Goal: Use online tool/utility

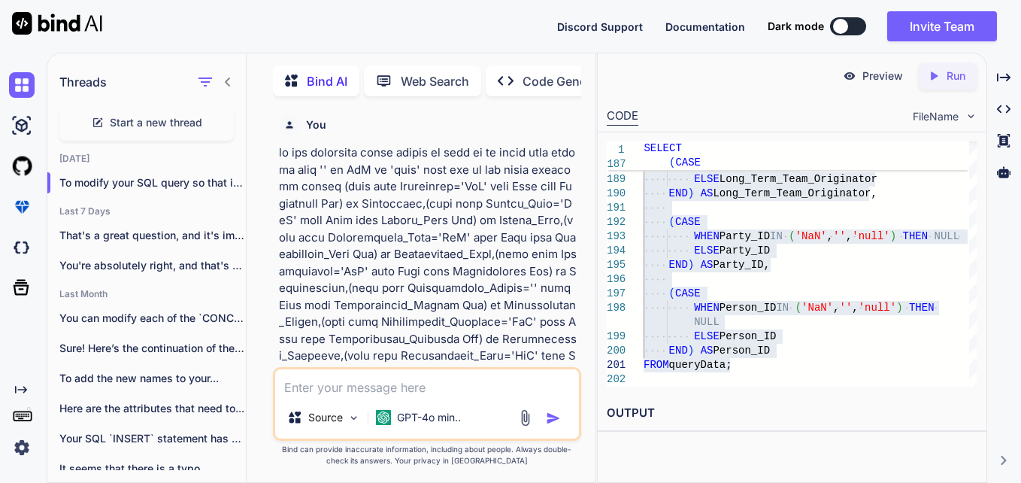
type textarea "x"
type textarea "s"
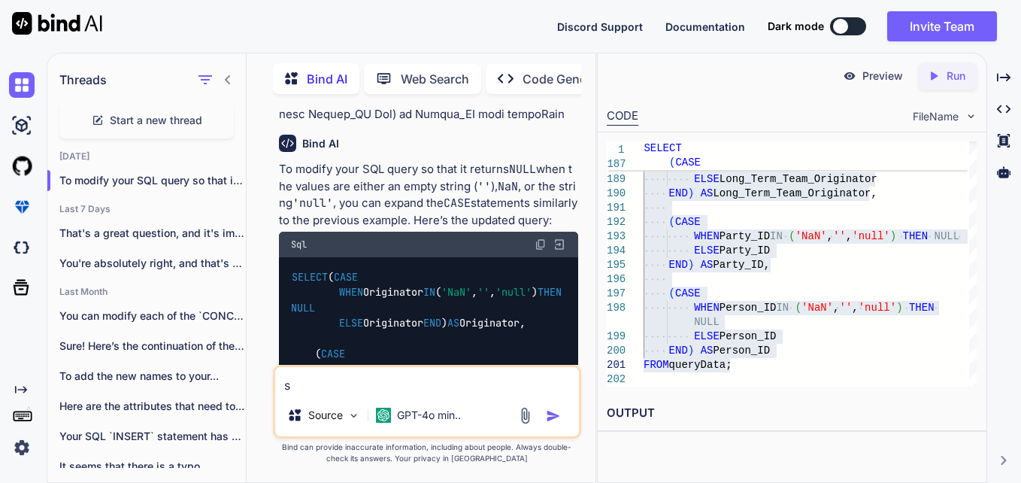
type textarea "x"
type textarea "sa"
type textarea "x"
type textarea "[PERSON_NAME]"
type textarea "x"
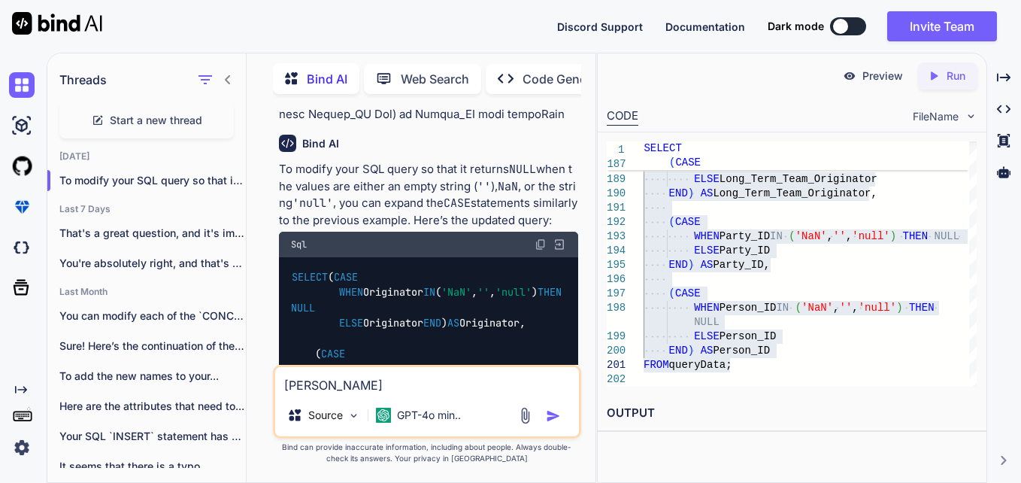
type textarea "same"
type textarea "x"
type textarea "same"
type textarea "x"
type textarea "same g"
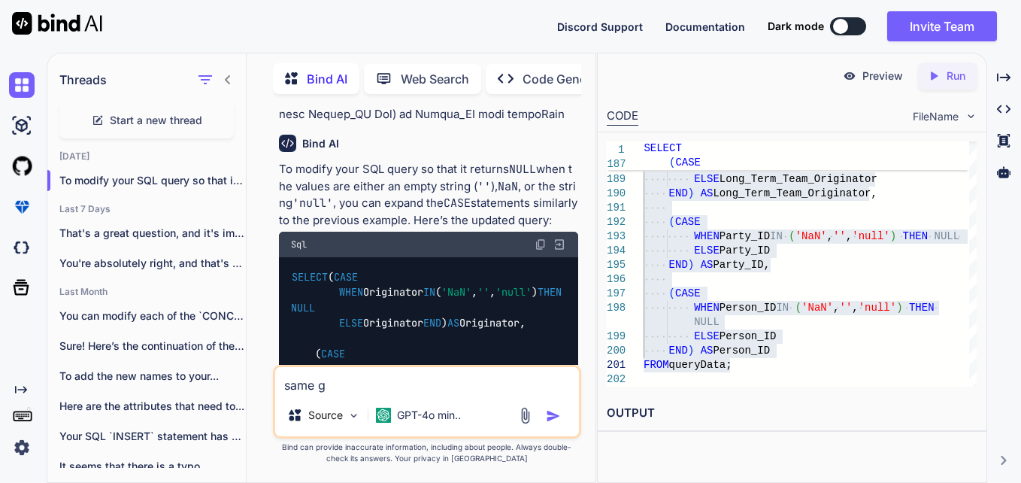
type textarea "x"
type textarea "same go"
type textarea "x"
type textarea "same got"
type textarea "x"
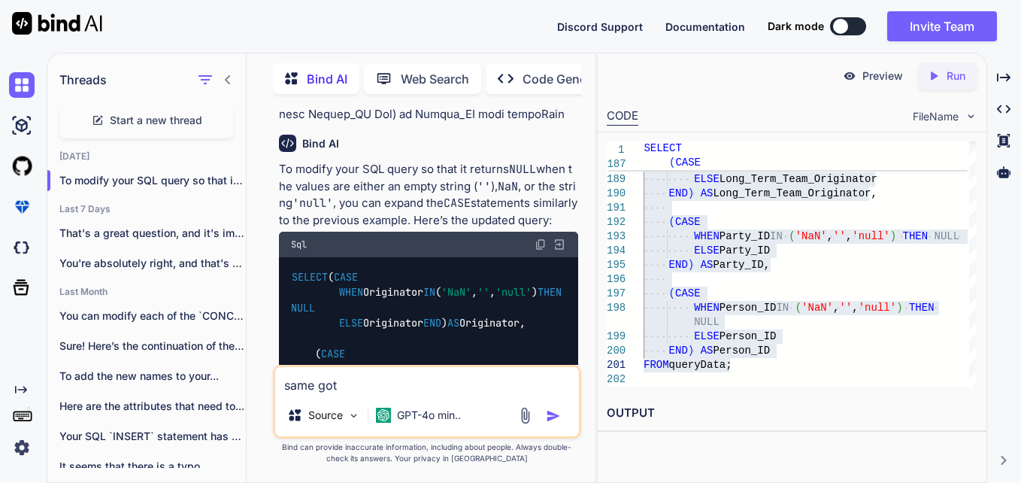
type textarea "same got"
type textarea "x"
type textarea "same got"
type textarea "x"
type textarea "same go"
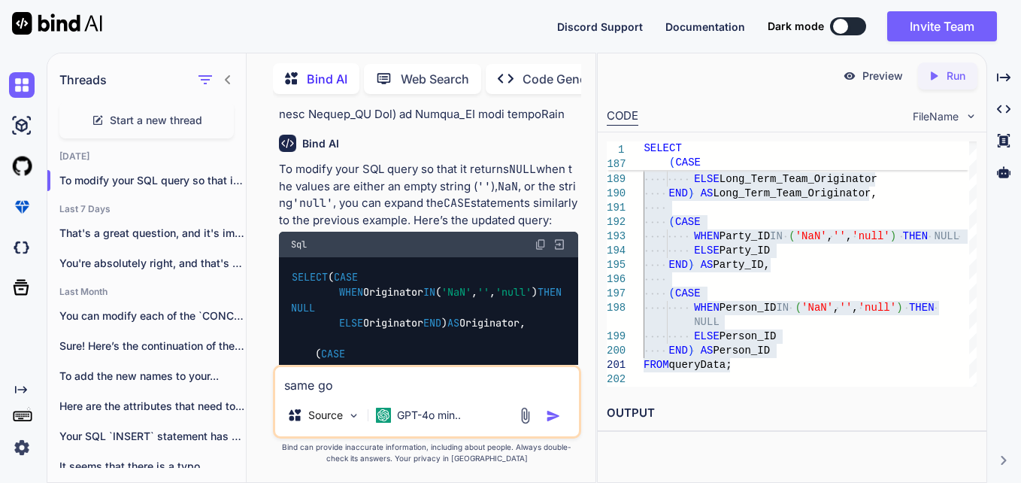
type textarea "x"
type textarea "same g"
type textarea "x"
type textarea "same"
type textarea "x"
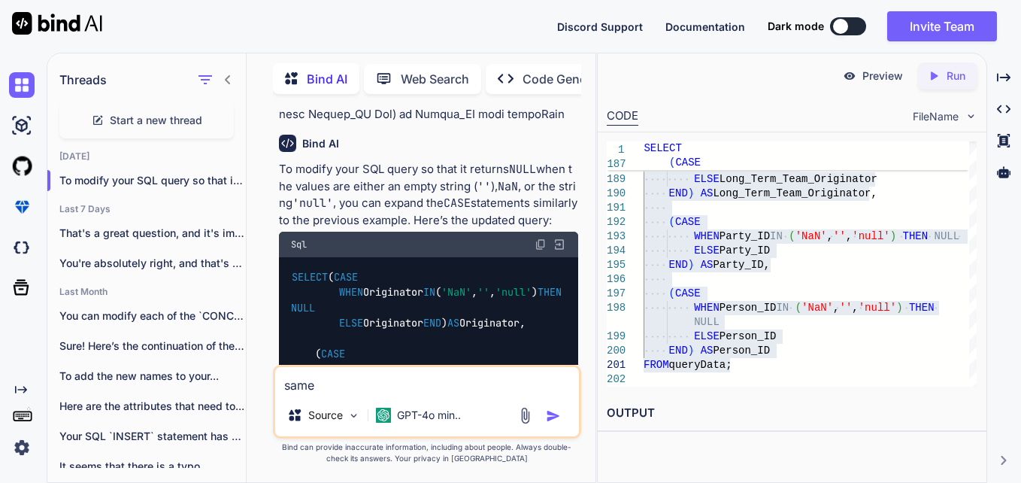
type textarea "same f"
type textarea "x"
type textarea "same fo"
type textarea "x"
type textarea "same for"
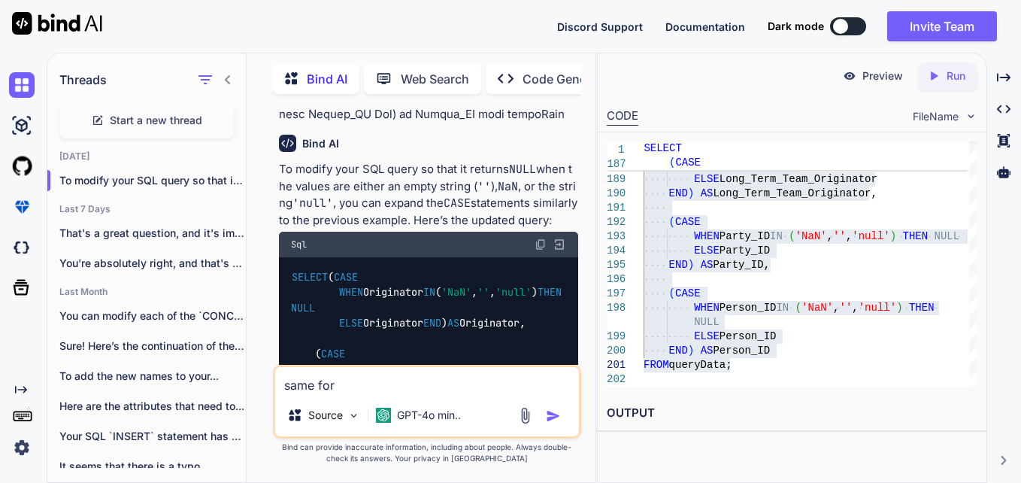
type textarea "x"
type textarea "same for"
type textarea "x"
type textarea "same for t"
type textarea "x"
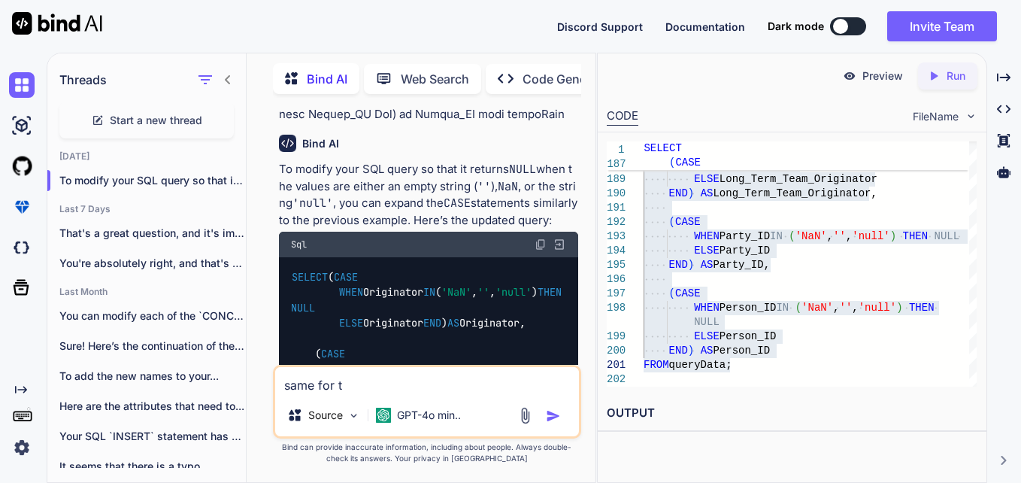
type textarea "same for th"
type textarea "x"
type textarea "same for thi"
type textarea "x"
type textarea "same for this"
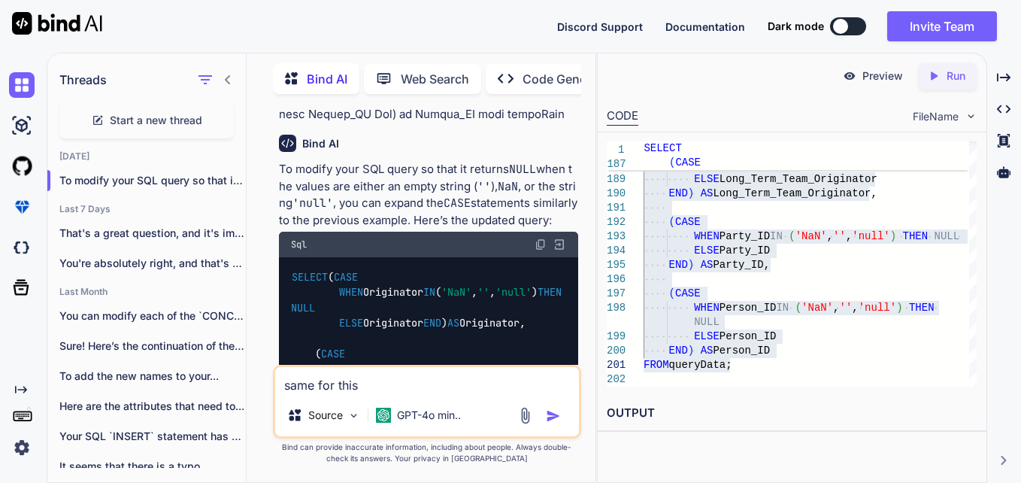
type textarea "x"
type textarea "same for this"
type textarea "x"
type textarea "same for this -"
type textarea "x"
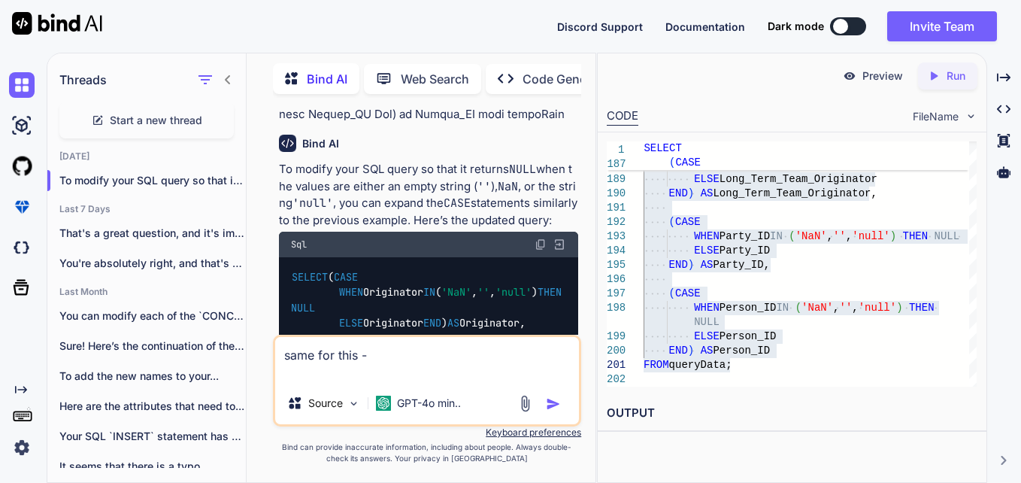
type textarea "same for this -"
type textarea "x"
type textarea "same for this -"
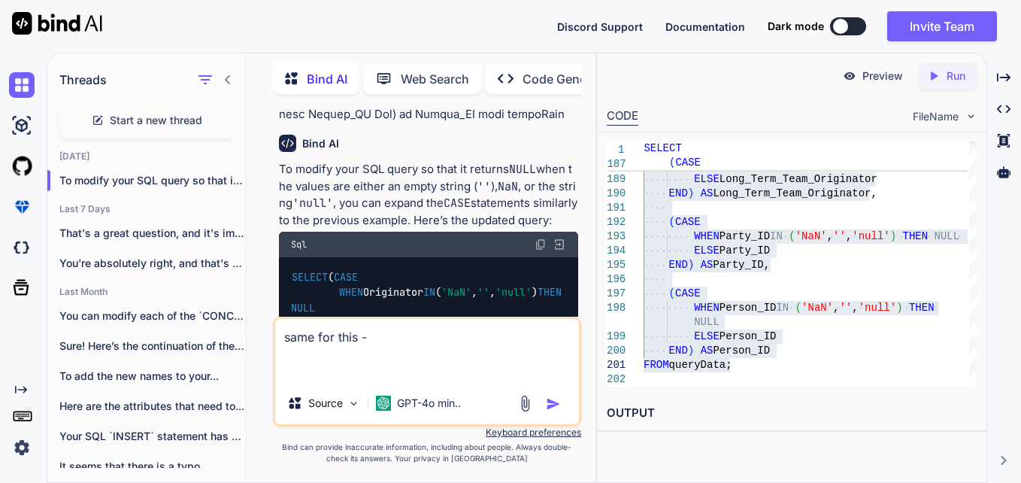
type textarea "x"
type textarea "same for this - select (case when Organisation='NaN' then Null else Organisatio…"
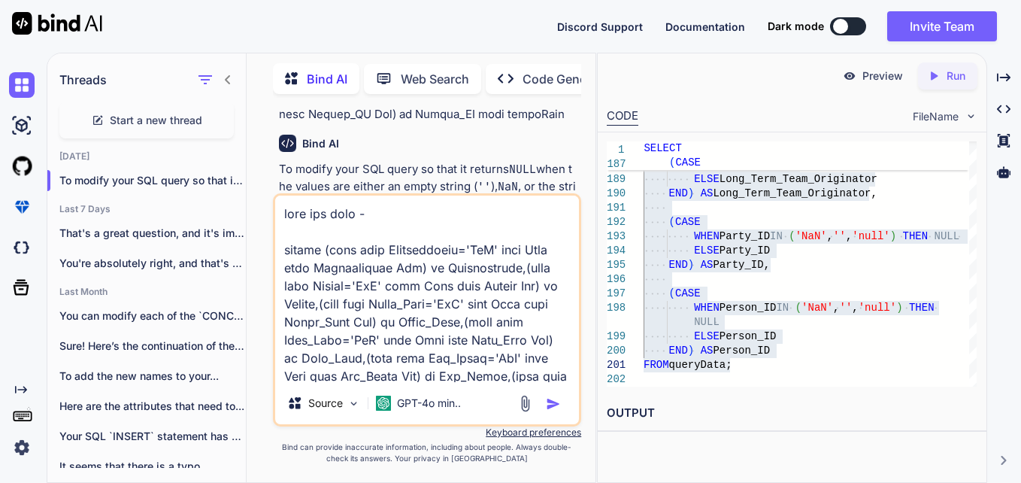
scroll to position [1373, 0]
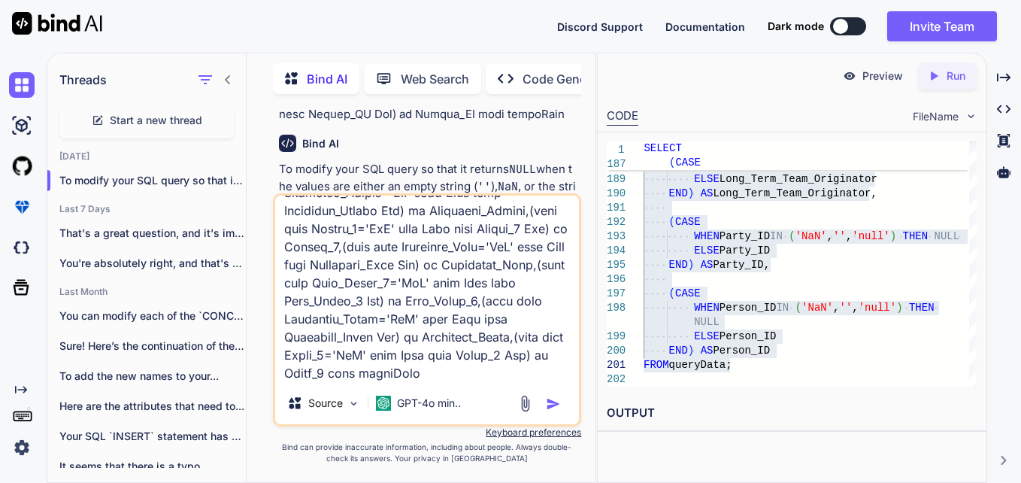
type textarea "x"
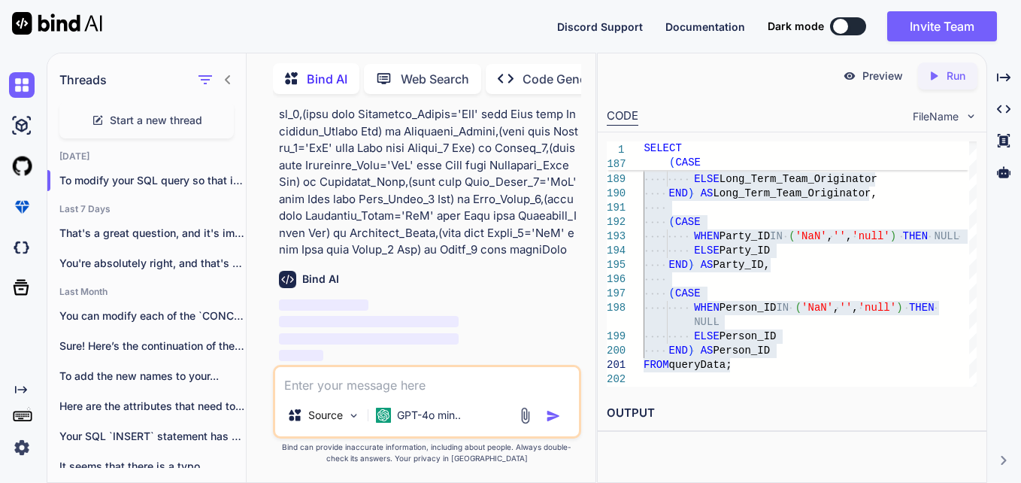
scroll to position [10811, 0]
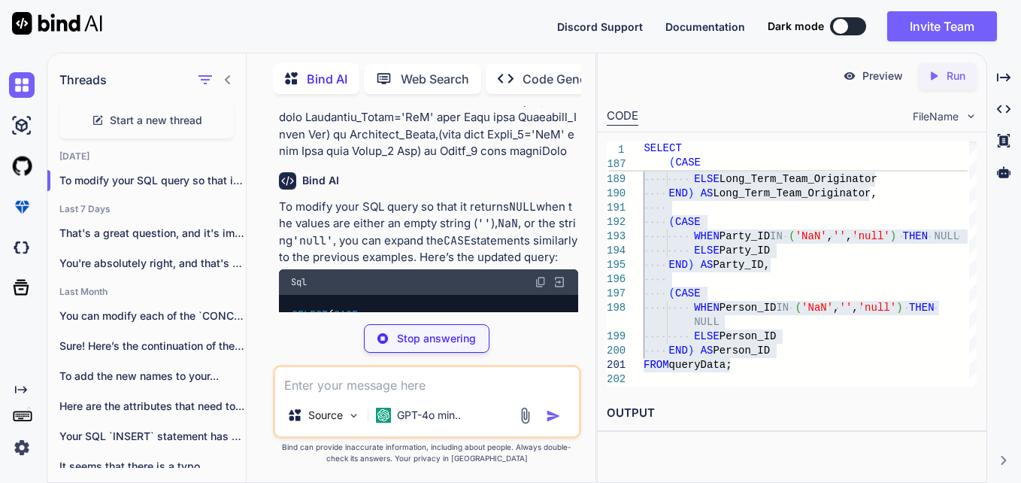
type textarea "x"
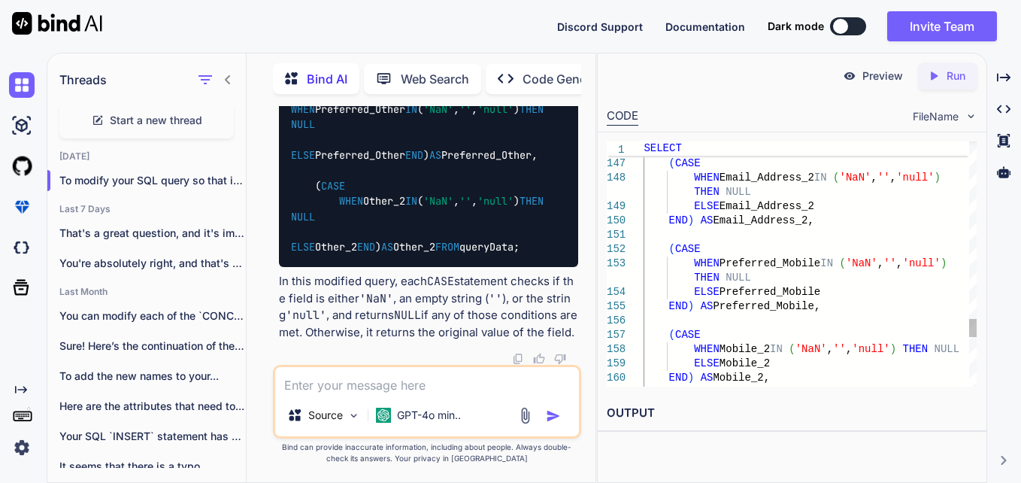
scroll to position [0, 0]
type textarea "SELECT (CASE WHEN Organisation IN ('NaN', '', 'null') THEN NULL ELSE Organisati…"
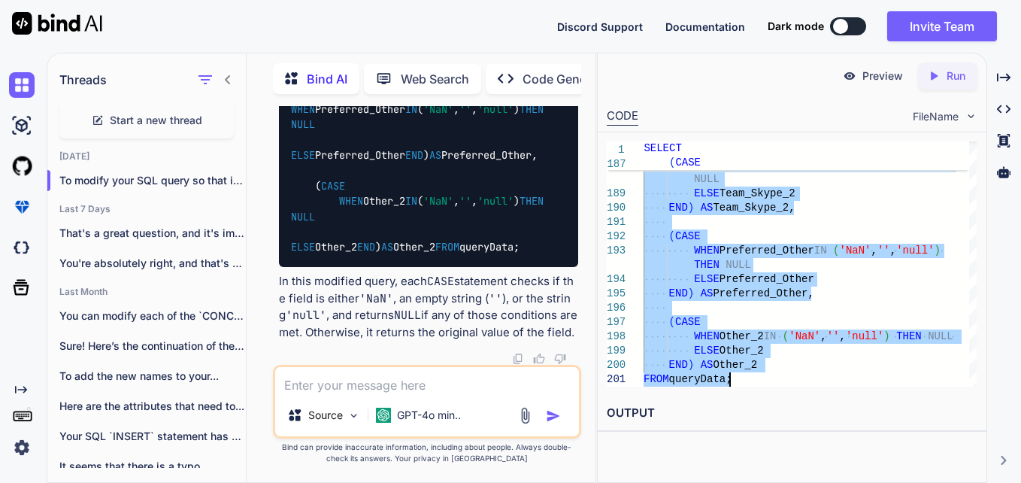
click at [436, 382] on textarea at bounding box center [427, 380] width 304 height 27
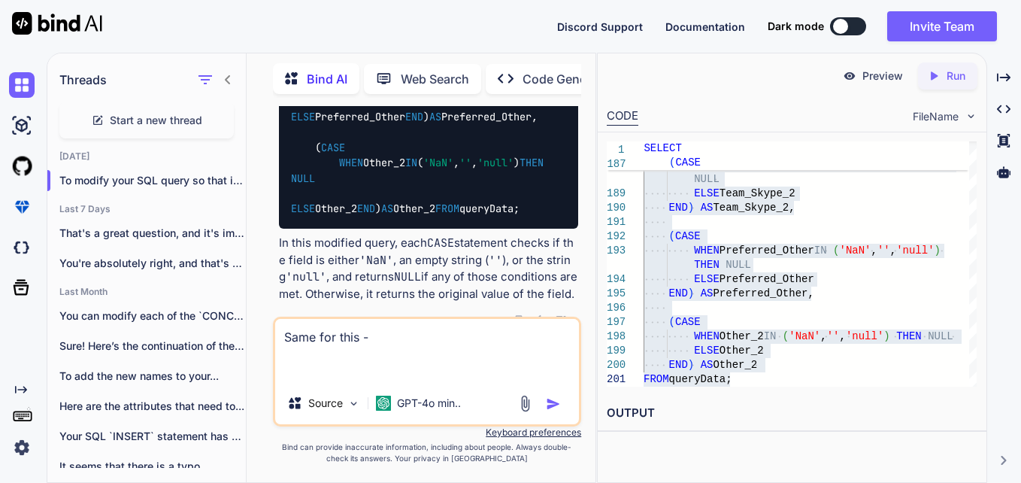
paste textarea "select (case when Owner='NaN' then Null else Owner End) as Owner,(case when SPV…"
type textarea "Same for this - select (case when Owner='NaN' then Null else Owner End) as Owne…"
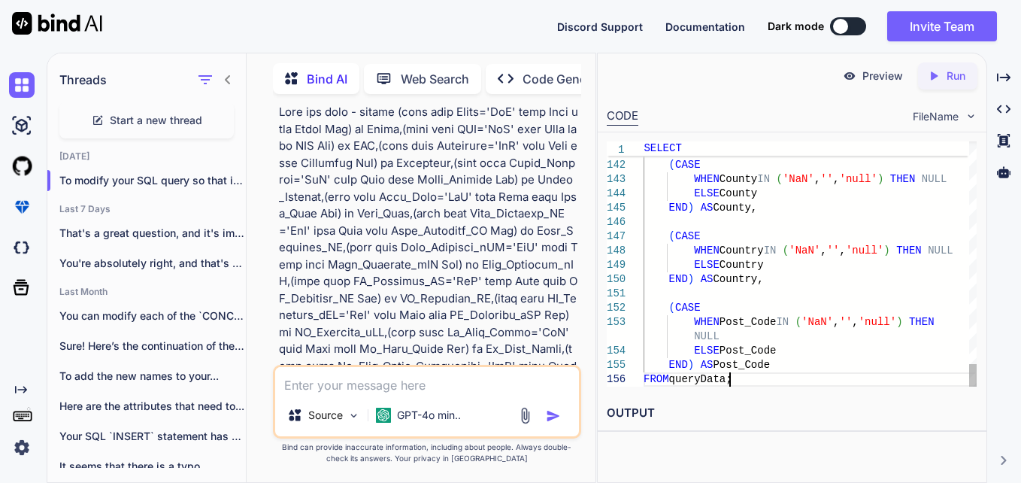
type textarea "SELECT (CASE WHEN Owner IN ('NaN', '', 'null') THEN NULL ELSE Owner END) AS Own…"
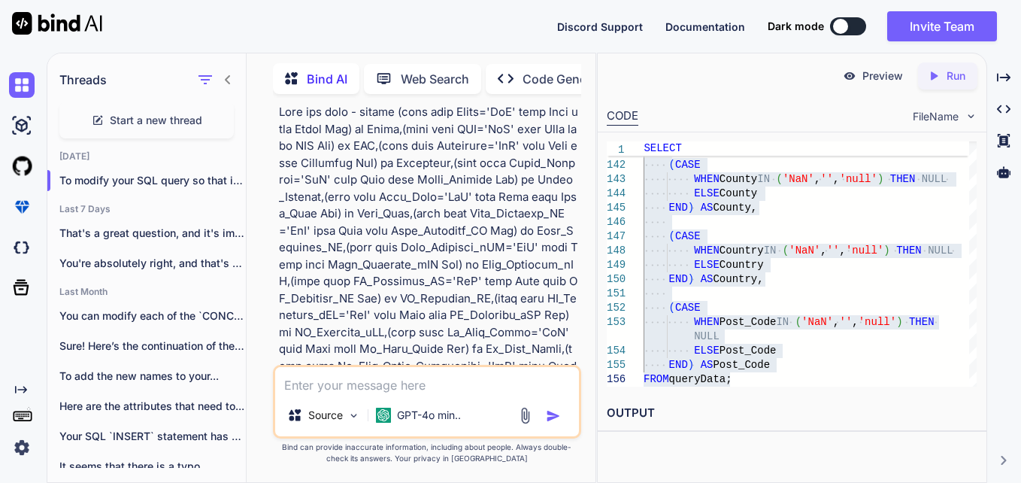
click at [316, 390] on textarea at bounding box center [427, 380] width 304 height 27
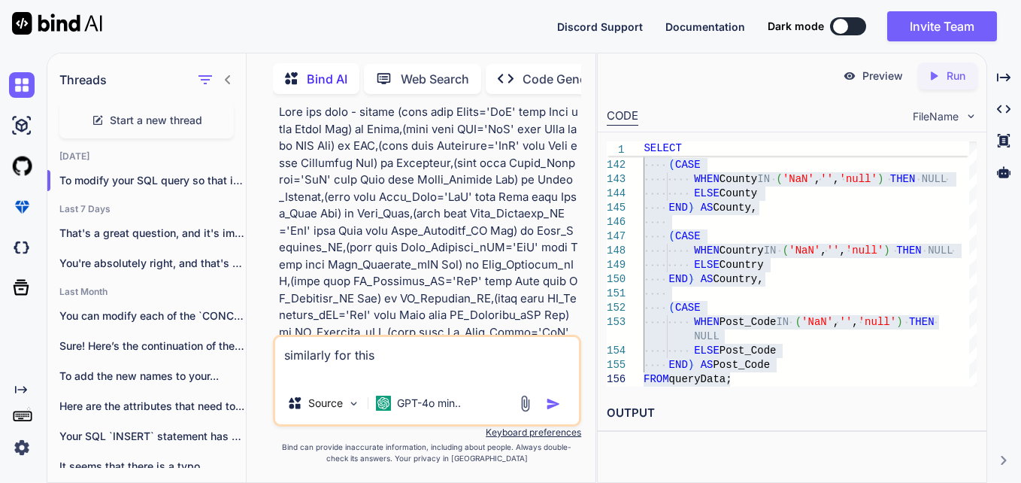
paste textarea "select (case when Site_Name='NaN' then Null else Site_Name End) as Site_Name,(c…"
type textarea "similarly for this select (case when Site_Name='NaN' then Null else Site_Name E…"
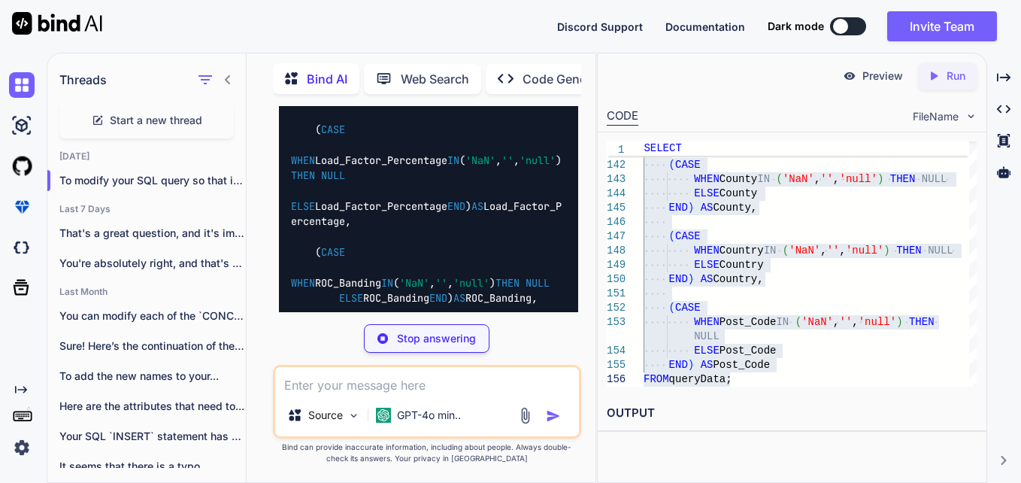
scroll to position [21057, 0]
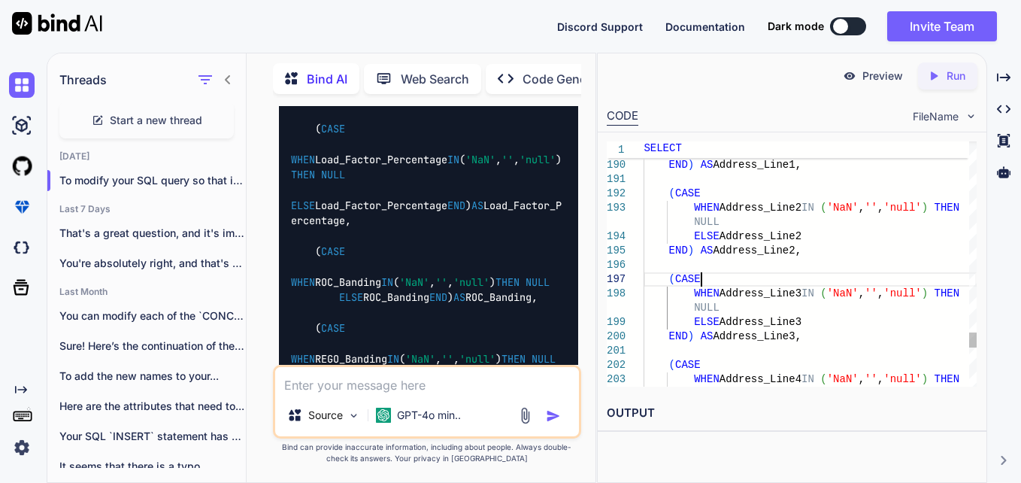
type textarea "SELECT (CASE WHEN Site_Name IN ('NaN', '', 'null') THEN NULL ELSE Site_Name END…"
